Goal: Task Accomplishment & Management: Use online tool/utility

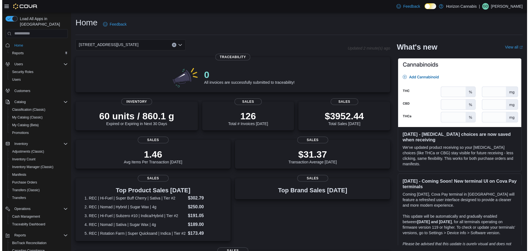
scroll to position [49, 0]
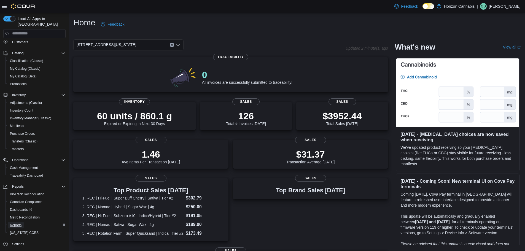
click at [12, 223] on span "Reports" at bounding box center [16, 225] width 12 height 4
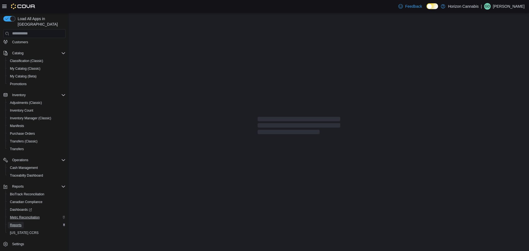
scroll to position [49, 0]
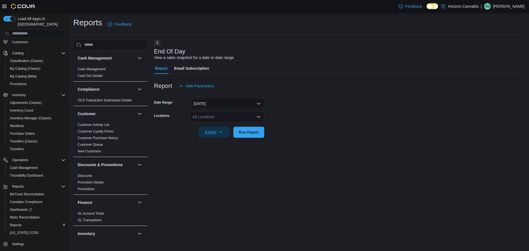
click at [221, 132] on icon "button" at bounding box center [221, 132] width 4 height 4
click at [220, 156] on span "Export to Pdf" at bounding box center [215, 154] width 25 height 4
